Goal: Information Seeking & Learning: Check status

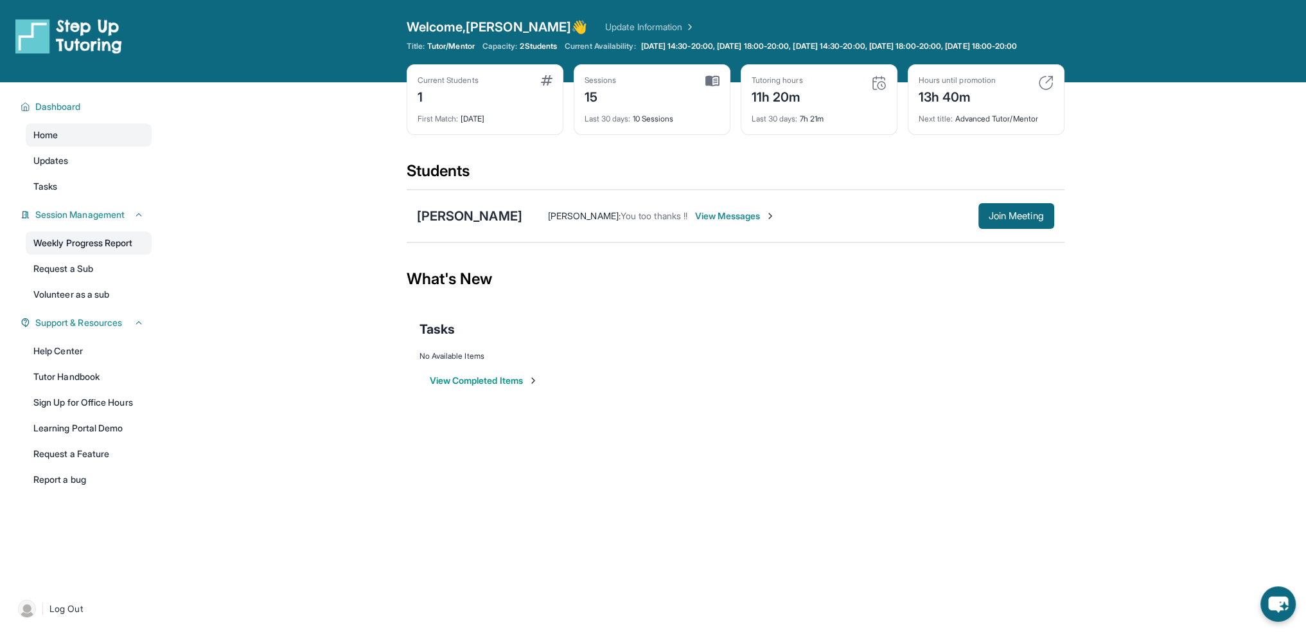
click at [99, 252] on link "Weekly Progress Report" at bounding box center [89, 242] width 126 height 23
